Goal: Transaction & Acquisition: Purchase product/service

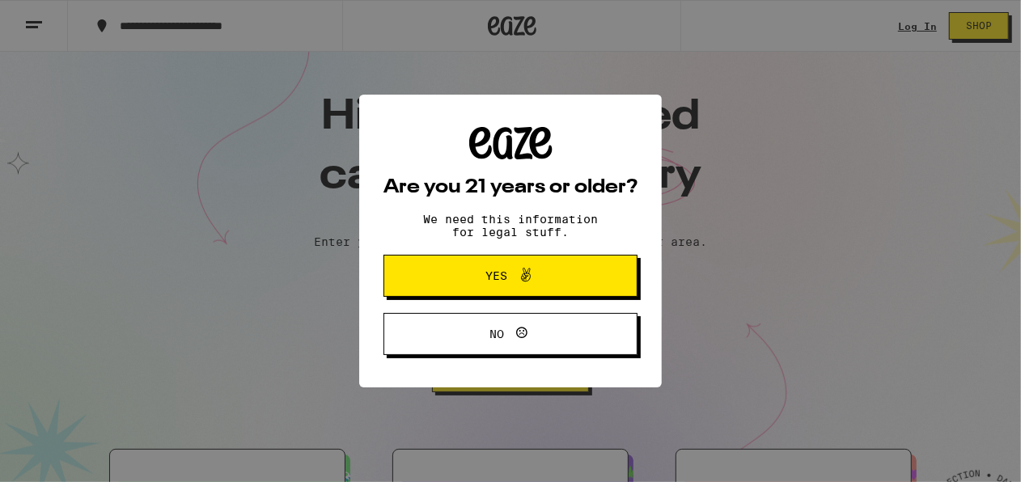
click at [510, 278] on span at bounding box center [522, 275] width 28 height 21
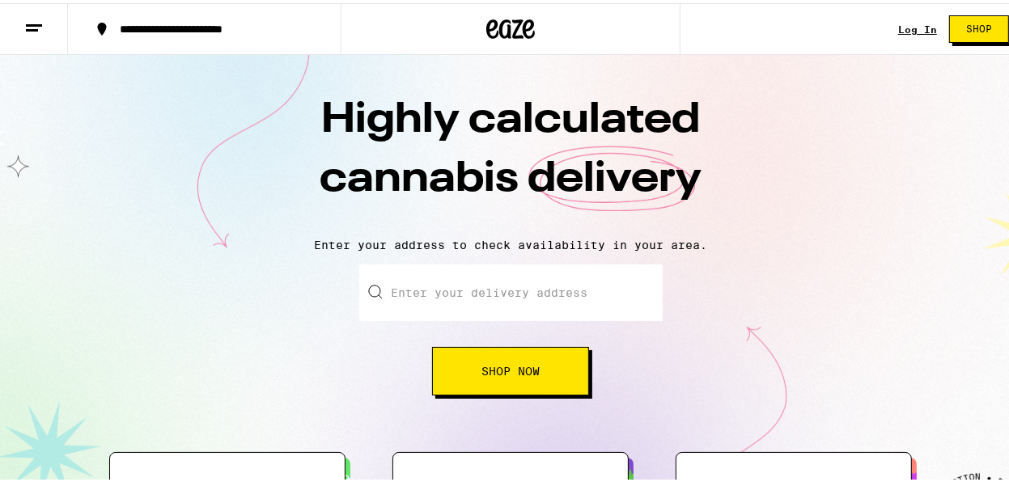
drag, startPoint x: 1015, startPoint y: 49, endPoint x: 488, endPoint y: 358, distance: 611.0
click at [488, 358] on button "Shop Now" at bounding box center [510, 368] width 157 height 49
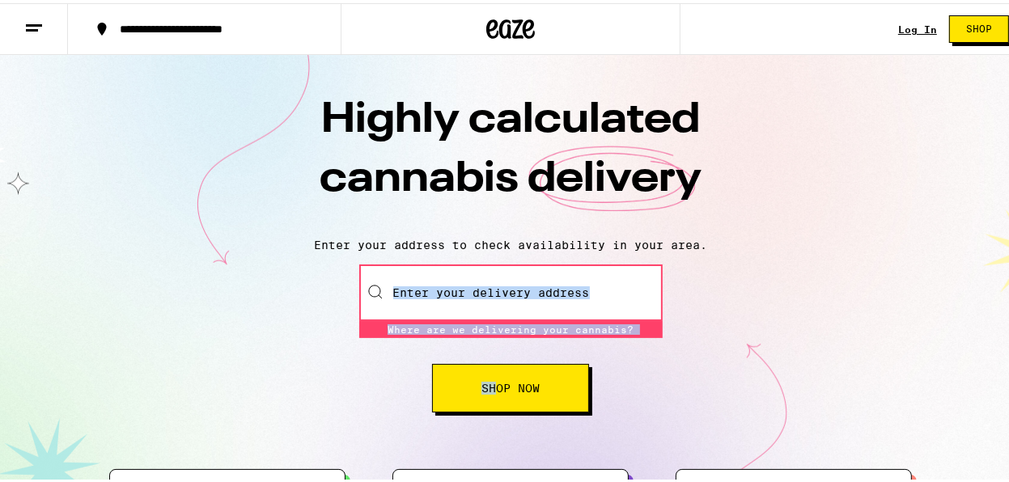
drag, startPoint x: 488, startPoint y: 358, endPoint x: 731, endPoint y: 276, distance: 256.9
click at [731, 276] on div "Enter your delivery address Where are we delivering your cannabis? Where are we…" at bounding box center [510, 335] width 989 height 148
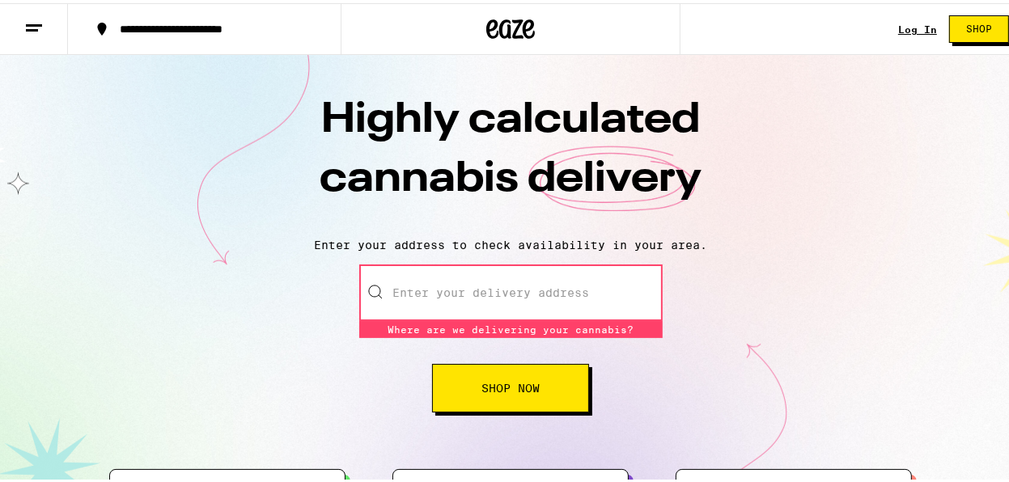
click at [765, 245] on p "Enter your address to check availability in your area." at bounding box center [510, 241] width 989 height 13
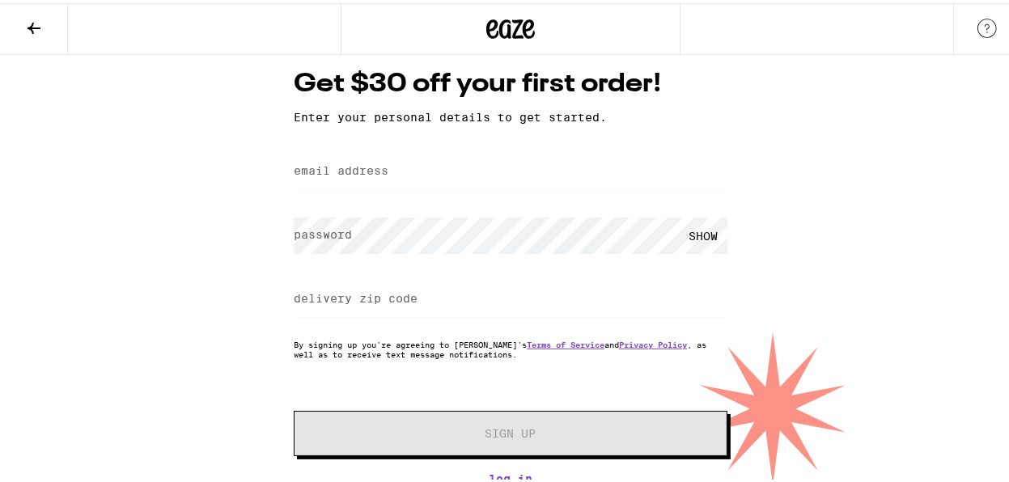
scroll to position [33, 0]
